Goal: Task Accomplishment & Management: Manage account settings

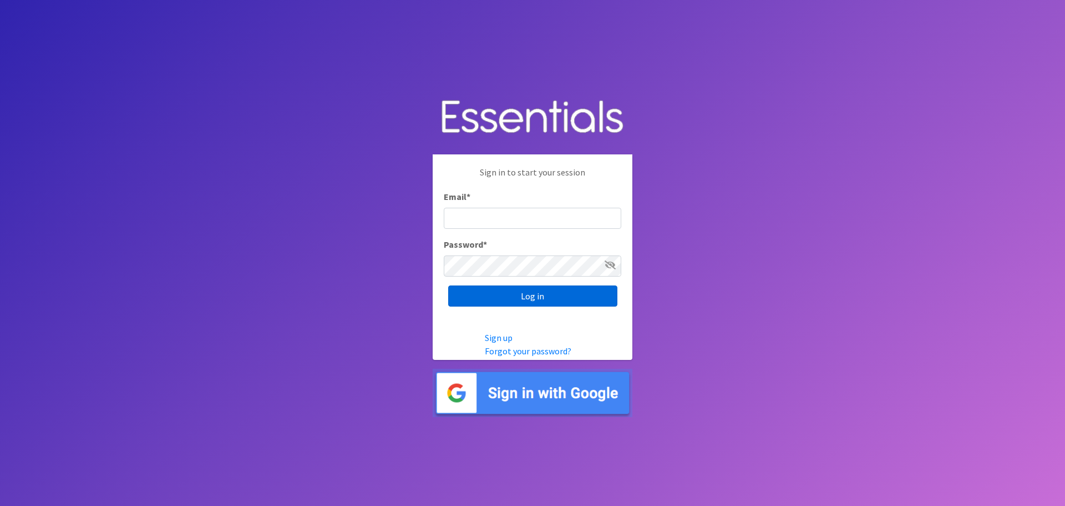
type input "[EMAIL_ADDRESS][DOMAIN_NAME]"
click at [548, 290] on input "Log in" at bounding box center [532, 295] width 169 height 21
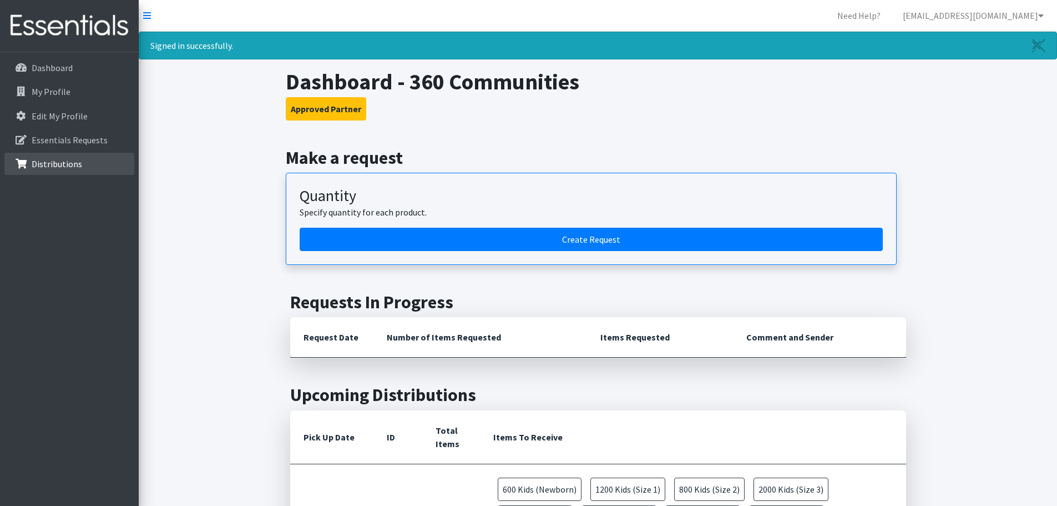
click at [62, 161] on p "Distributions" at bounding box center [57, 163] width 50 height 11
